Goal: Task Accomplishment & Management: Use online tool/utility

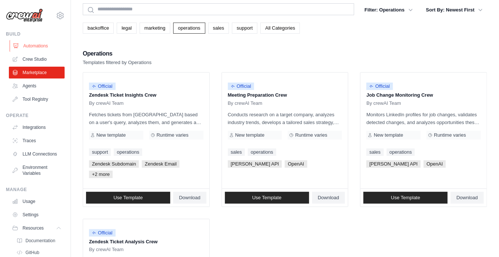
click at [42, 48] on link "Automations" at bounding box center [38, 46] width 56 height 12
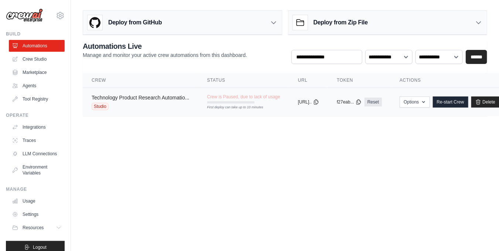
click at [116, 99] on link "Technology Product Research Automatio..." at bounding box center [141, 98] width 98 height 6
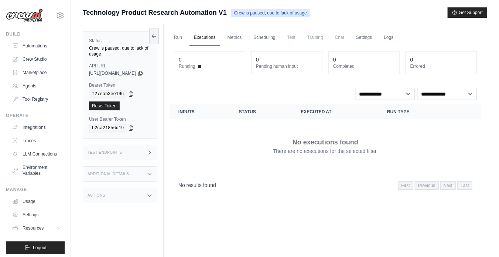
click at [149, 195] on div "Actions" at bounding box center [120, 195] width 75 height 16
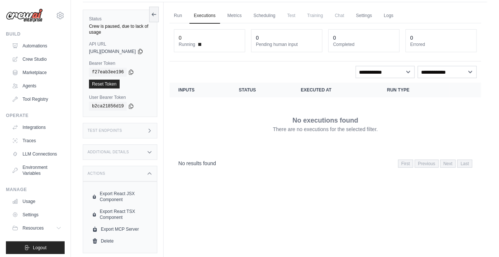
scroll to position [31, 0]
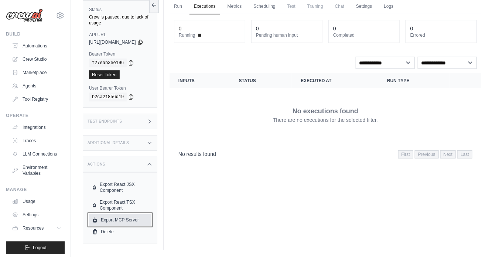
click at [146, 217] on link "Export MCP Server" at bounding box center [120, 220] width 62 height 12
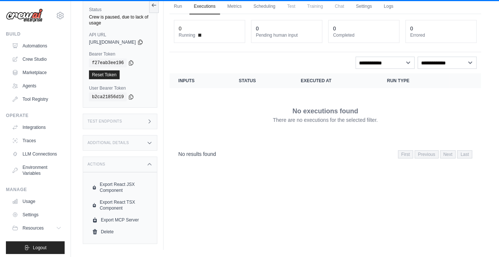
click at [475, 123] on td "No executions found There are no executions for the selected filter." at bounding box center [326, 114] width 312 height 53
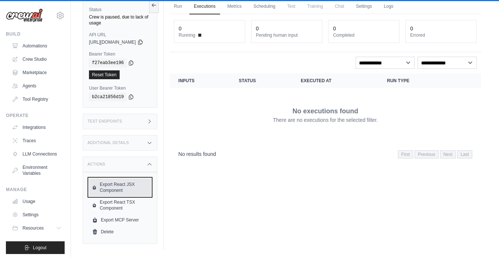
click at [97, 186] on icon at bounding box center [94, 187] width 5 height 6
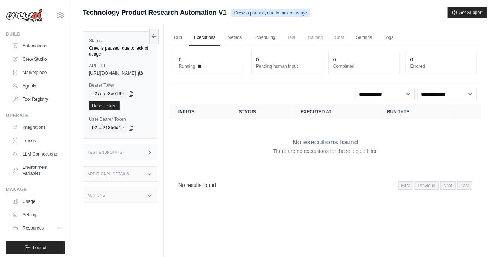
click at [139, 195] on div "Actions" at bounding box center [120, 195] width 75 height 16
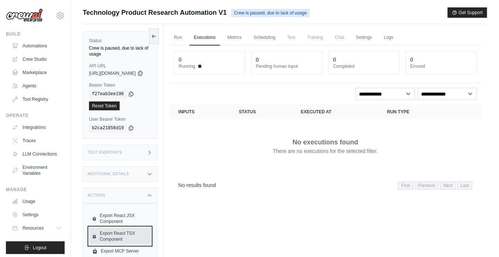
click at [123, 236] on link "Export React TSX Component" at bounding box center [120, 236] width 62 height 18
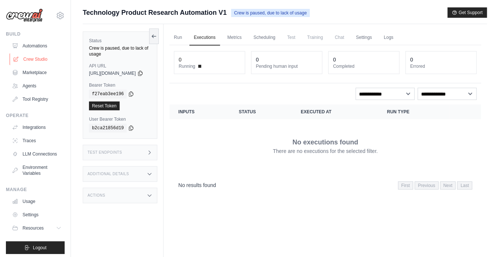
click at [37, 57] on link "Crew Studio" at bounding box center [38, 59] width 56 height 12
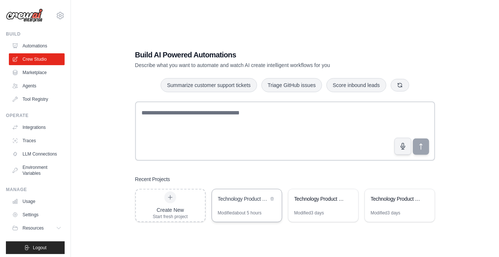
click at [245, 200] on div "Technology Product Research Automation" at bounding box center [243, 198] width 51 height 7
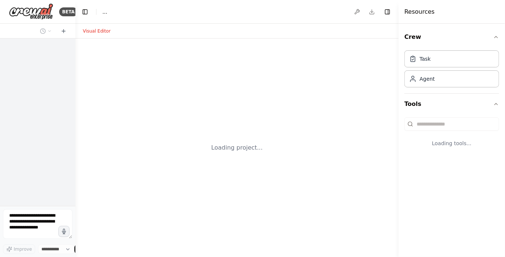
select select "****"
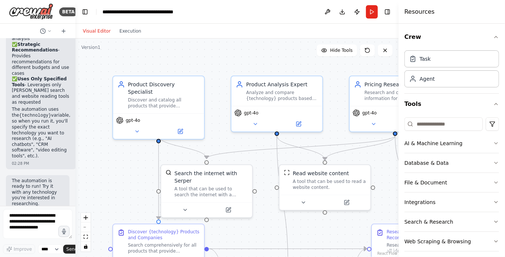
scroll to position [1102, 0]
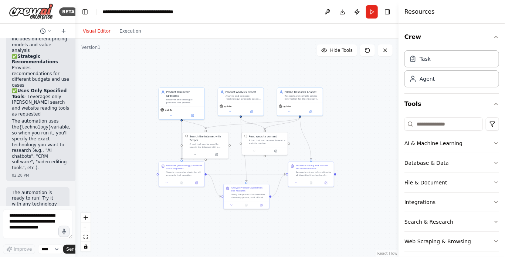
drag, startPoint x: 385, startPoint y: 191, endPoint x: 332, endPoint y: 135, distance: 77.4
click at [332, 135] on div ".deletable-edge-delete-btn { width: 20px; height: 20px; border: 0px solid #ffff…" at bounding box center [236, 147] width 323 height 218
click at [373, 7] on button "Run" at bounding box center [372, 11] width 12 height 13
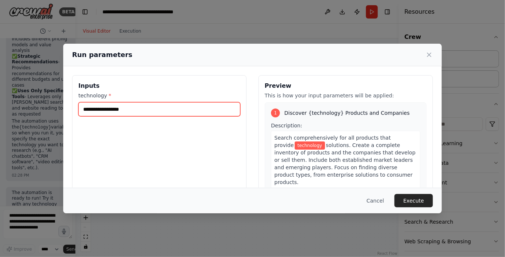
click at [136, 109] on input "technology *" at bounding box center [159, 109] width 162 height 14
click at [122, 109] on input "technology *" at bounding box center [159, 109] width 162 height 14
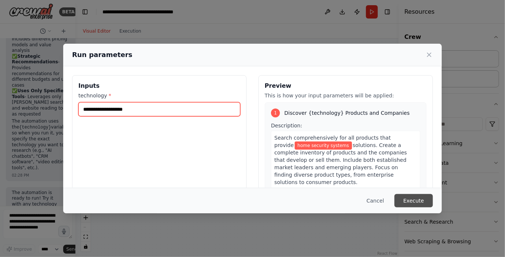
type input "**********"
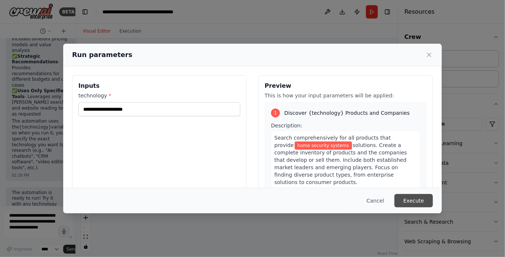
click at [413, 199] on button "Execute" at bounding box center [413, 200] width 38 height 13
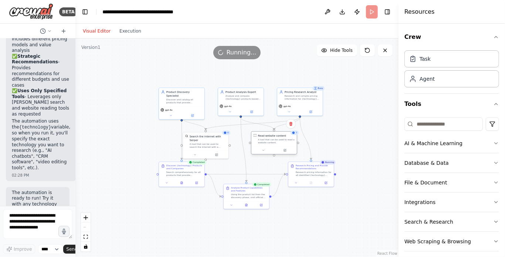
drag, startPoint x: 267, startPoint y: 141, endPoint x: 278, endPoint y: 142, distance: 10.8
click at [278, 142] on div "A tool that can be used to read a website content." at bounding box center [276, 141] width 37 height 6
drag, startPoint x: 212, startPoint y: 143, endPoint x: 221, endPoint y: 143, distance: 8.9
click at [221, 143] on div "A tool that can be used to search the internet with a search_query. Supports di…" at bounding box center [217, 145] width 37 height 6
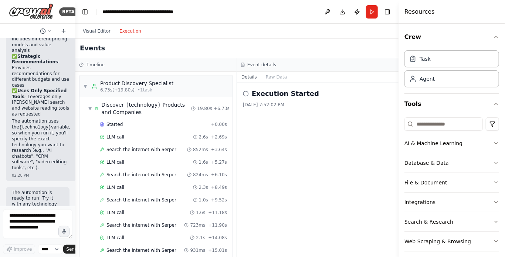
click at [130, 30] on button "Execution" at bounding box center [130, 31] width 31 height 9
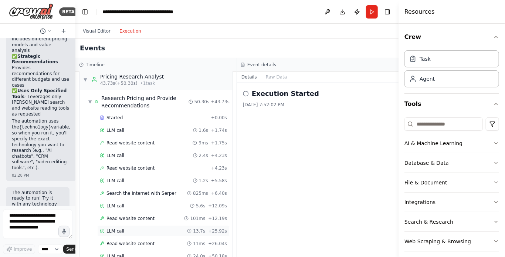
scroll to position [441, 0]
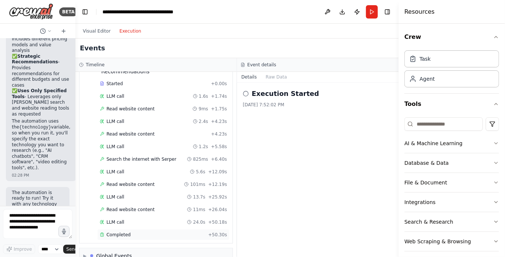
click at [122, 231] on span "Completed" at bounding box center [118, 234] width 24 height 6
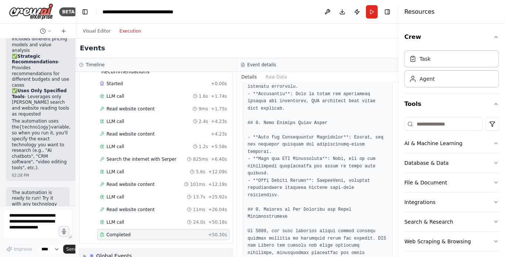
click at [87, 252] on span "▶" at bounding box center [84, 255] width 3 height 6
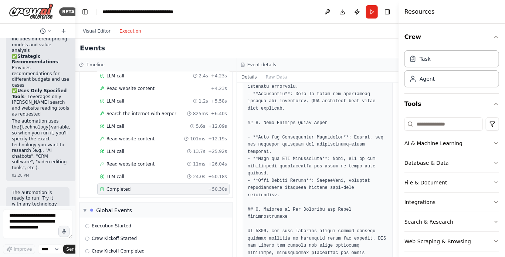
scroll to position [495, 0]
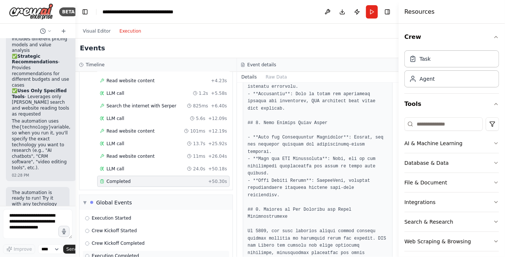
click at [118, 253] on span "Execution Completed" at bounding box center [115, 256] width 47 height 6
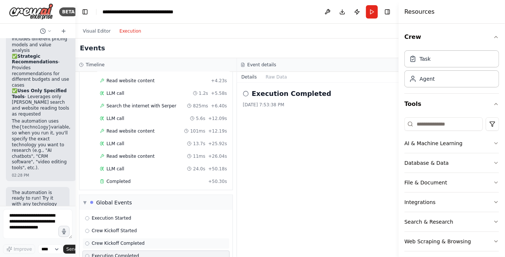
click at [124, 240] on span "Crew Kickoff Completed" at bounding box center [118, 243] width 53 height 6
click at [126, 215] on div "Execution Started" at bounding box center [156, 218] width 142 height 6
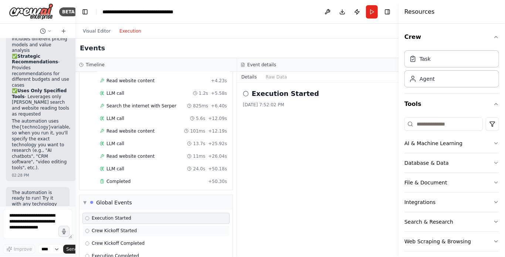
click at [125, 228] on span "Crew Kickoff Started" at bounding box center [114, 231] width 45 height 6
click at [132, 238] on div "Crew Kickoff Completed" at bounding box center [155, 243] width 147 height 11
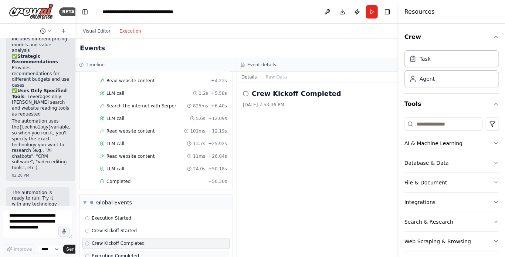
click at [134, 250] on div "Execution Completed" at bounding box center [155, 255] width 147 height 11
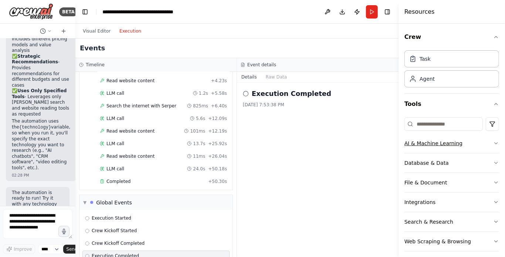
click at [493, 140] on icon "button" at bounding box center [496, 143] width 6 height 6
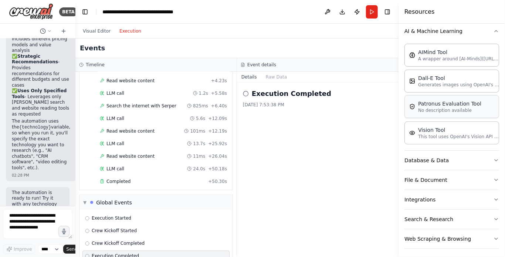
scroll to position [112, 0]
click at [495, 159] on icon "button" at bounding box center [496, 159] width 3 height 1
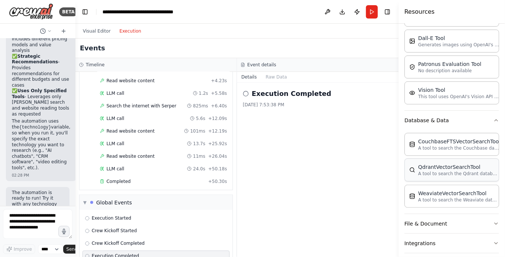
scroll to position [186, 0]
